Goal: Find specific page/section: Find specific page/section

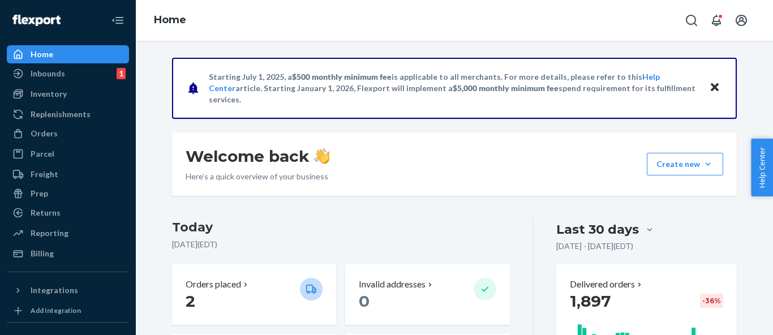
click at [71, 139] on div "Orders" at bounding box center [68, 134] width 120 height 16
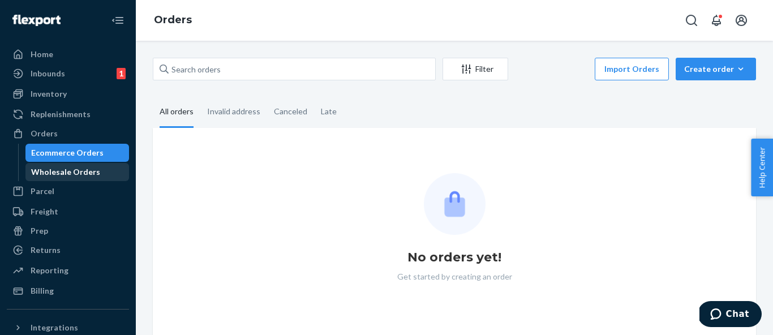
click at [69, 173] on div "Wholesale Orders" at bounding box center [65, 171] width 69 height 11
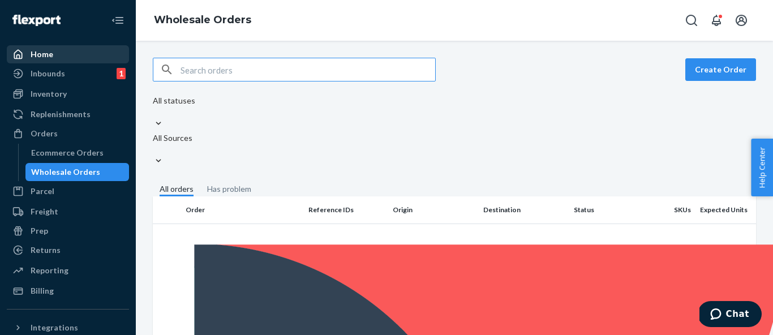
click at [67, 59] on div "Home" at bounding box center [68, 54] width 120 height 16
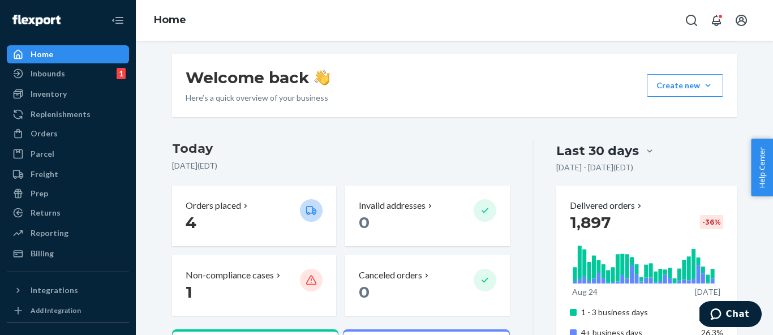
scroll to position [88, 0]
